Goal: Find specific page/section: Find specific page/section

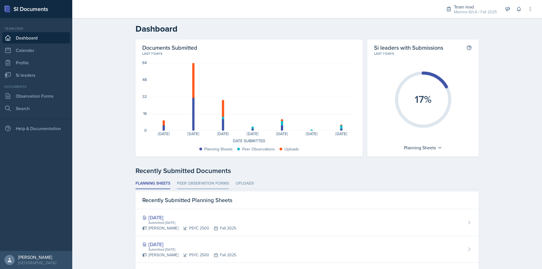
drag, startPoint x: 186, startPoint y: 183, endPoint x: 188, endPoint y: 185, distance: 3.6
click at [188, 185] on li "Peer Observation Forms" at bounding box center [203, 183] width 52 height 11
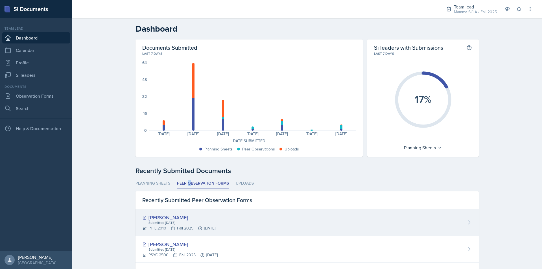
click at [201, 229] on div "PHIL 2010 Fall 2025 [DATE]" at bounding box center [178, 228] width 73 height 6
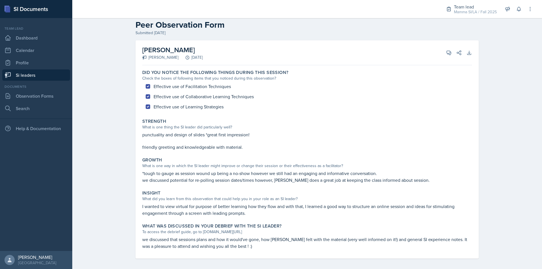
scroll to position [13, 0]
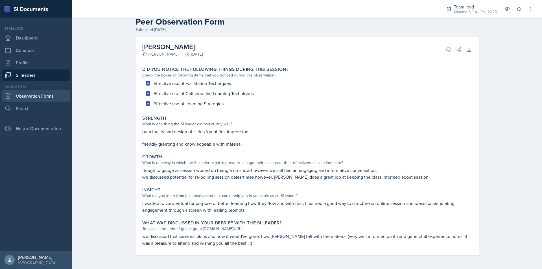
click at [51, 94] on link "Observation Forms" at bounding box center [36, 95] width 68 height 11
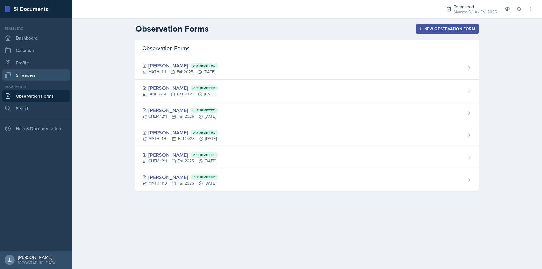
click at [48, 78] on link "Si leaders" at bounding box center [36, 74] width 68 height 11
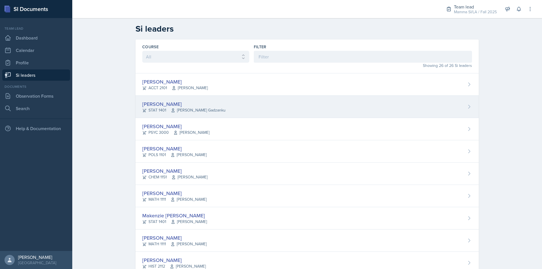
click at [206, 104] on div "[PERSON_NAME]" at bounding box center [183, 104] width 83 height 8
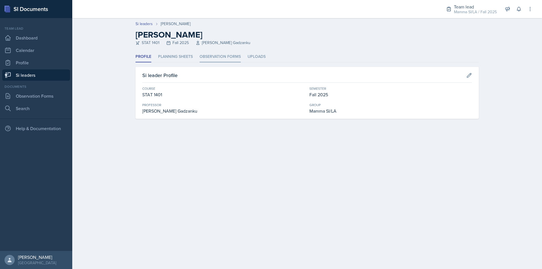
click at [212, 59] on li "Observation Forms" at bounding box center [219, 56] width 41 height 11
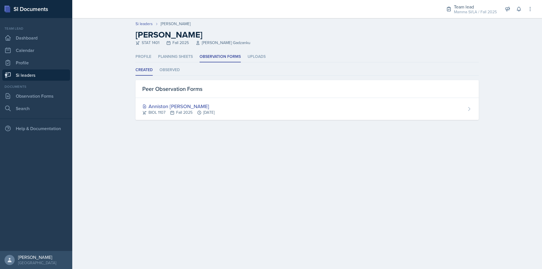
click at [46, 77] on link "Si leaders" at bounding box center [36, 74] width 68 height 11
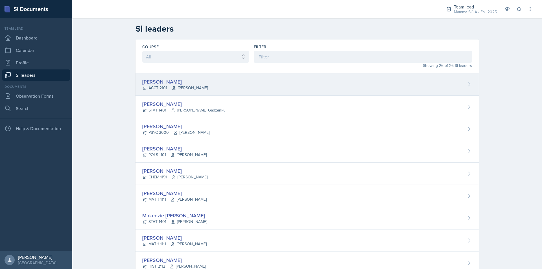
click at [202, 87] on span "[PERSON_NAME]" at bounding box center [190, 88] width 36 height 6
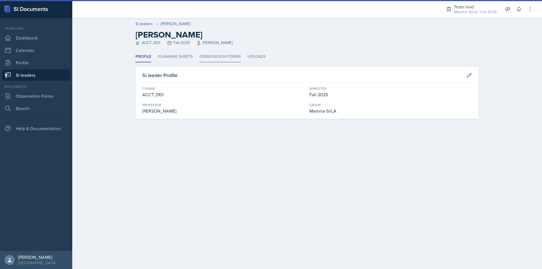
click at [212, 59] on li "Observation Forms" at bounding box center [219, 56] width 41 height 11
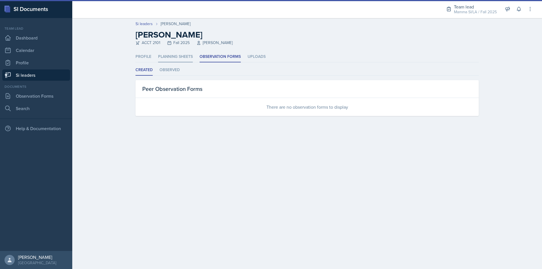
click at [182, 58] on li "Planning Sheets" at bounding box center [175, 56] width 35 height 11
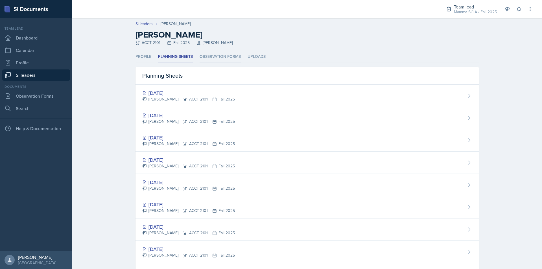
click at [212, 57] on li "Observation Forms" at bounding box center [219, 56] width 41 height 11
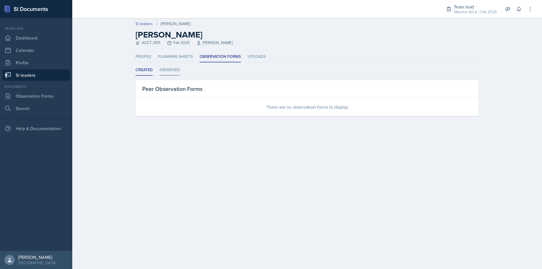
click at [173, 71] on li "Observed" at bounding box center [169, 70] width 20 height 11
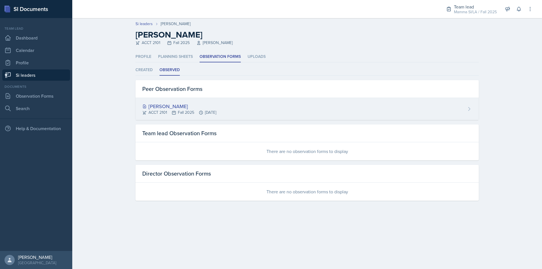
click at [201, 104] on div "[PERSON_NAME]" at bounding box center [179, 106] width 74 height 8
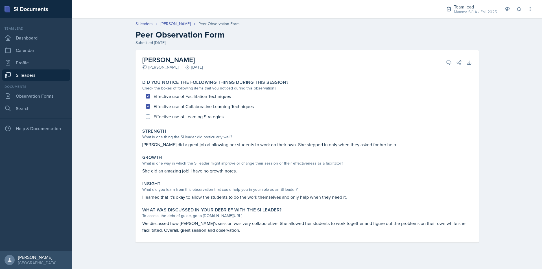
click at [57, 90] on div "Documents Observation Forms Search" at bounding box center [36, 99] width 68 height 30
click at [47, 98] on link "Observation Forms" at bounding box center [36, 95] width 68 height 11
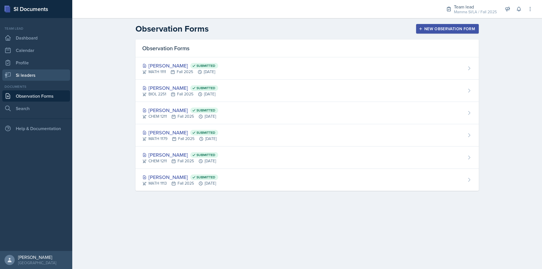
click at [50, 78] on link "Si leaders" at bounding box center [36, 74] width 68 height 11
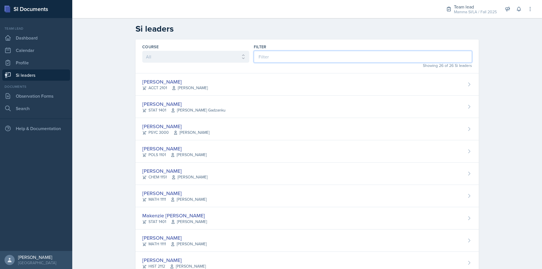
click at [370, 57] on input at bounding box center [363, 57] width 218 height 12
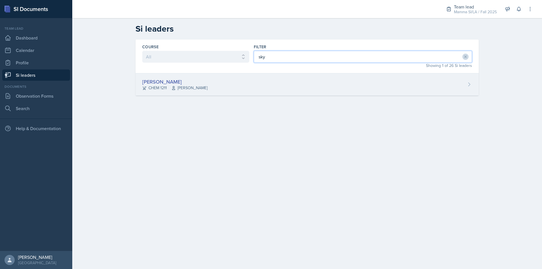
type input "sky"
click at [285, 82] on div "[PERSON_NAME] CHEM 1211 [PERSON_NAME]" at bounding box center [306, 84] width 343 height 22
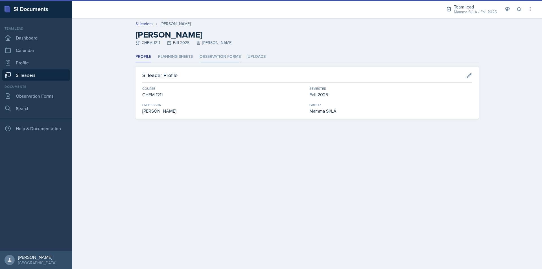
click at [237, 58] on li "Observation Forms" at bounding box center [219, 56] width 41 height 11
